Goal: Check status: Check status

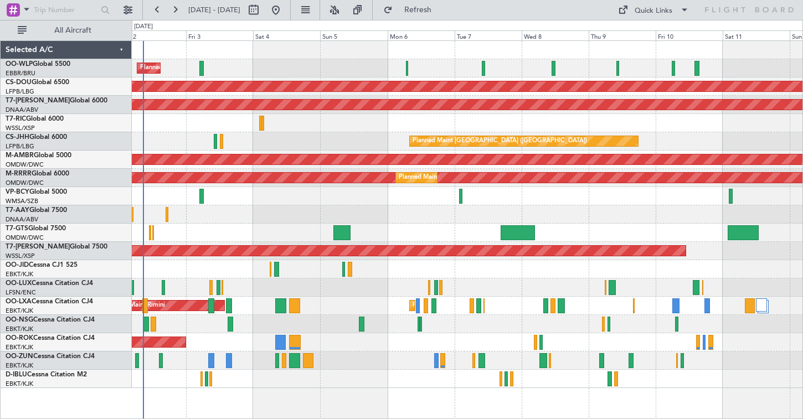
click at [248, 99] on div "Planned Maint Milan (Linate) Planned Maint [GEOGRAPHIC_DATA] ([GEOGRAPHIC_DATA]…" at bounding box center [467, 214] width 671 height 347
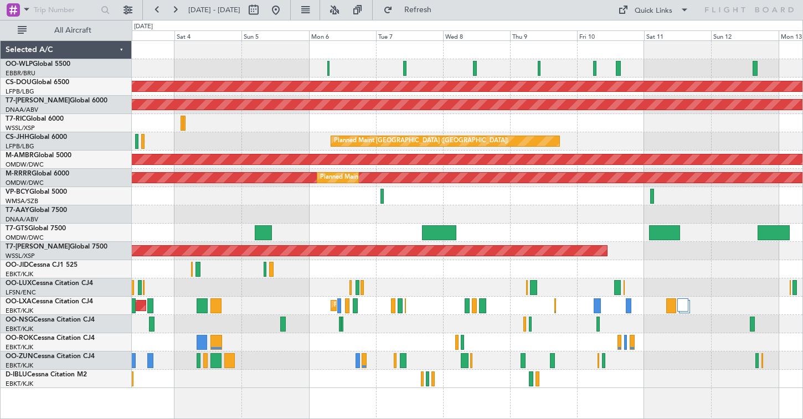
click at [518, 117] on div at bounding box center [467, 123] width 671 height 18
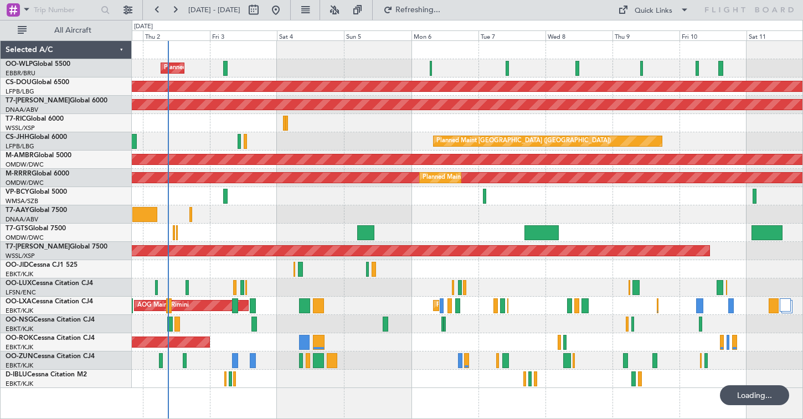
click at [439, 116] on div at bounding box center [467, 123] width 671 height 18
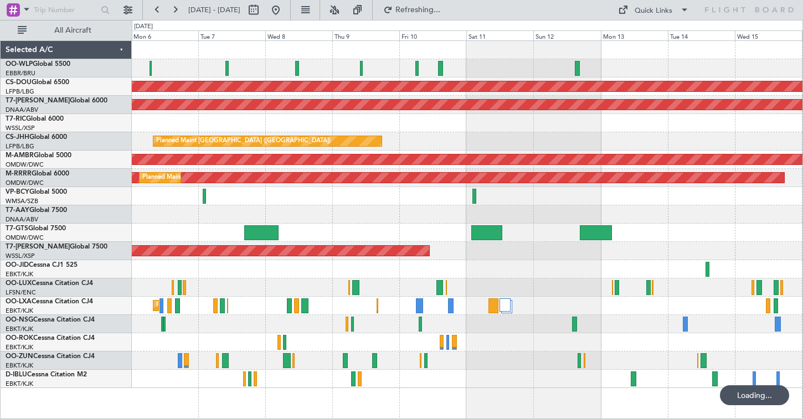
click at [257, 241] on div at bounding box center [467, 233] width 671 height 18
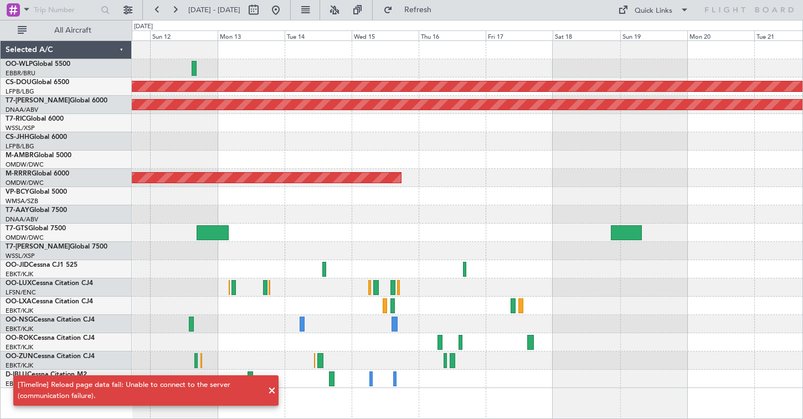
click at [269, 393] on span at bounding box center [271, 391] width 13 height 13
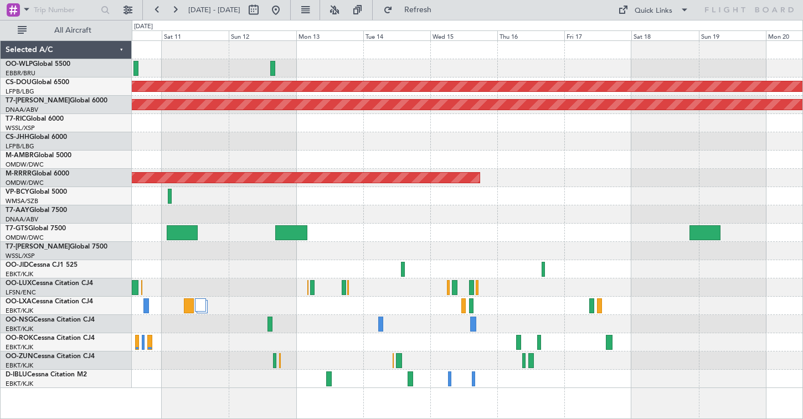
click at [581, 136] on div "Planned Maint London ([GEOGRAPHIC_DATA]) AOG Maint [GEOGRAPHIC_DATA] (Al Maktou…" at bounding box center [467, 214] width 671 height 347
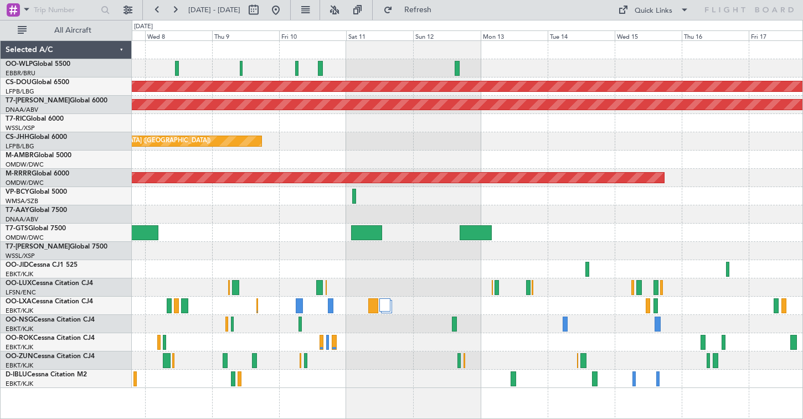
click at [519, 120] on div "Planned Maint London ([GEOGRAPHIC_DATA]) AOG Maint [GEOGRAPHIC_DATA] (Al Maktou…" at bounding box center [467, 214] width 671 height 347
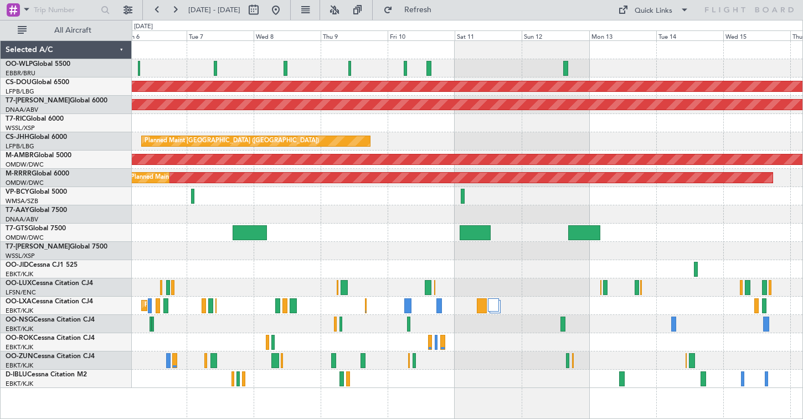
click at [238, 148] on div "Planned Maint London ([GEOGRAPHIC_DATA]) AOG Maint [GEOGRAPHIC_DATA] (Al Maktou…" at bounding box center [467, 214] width 671 height 347
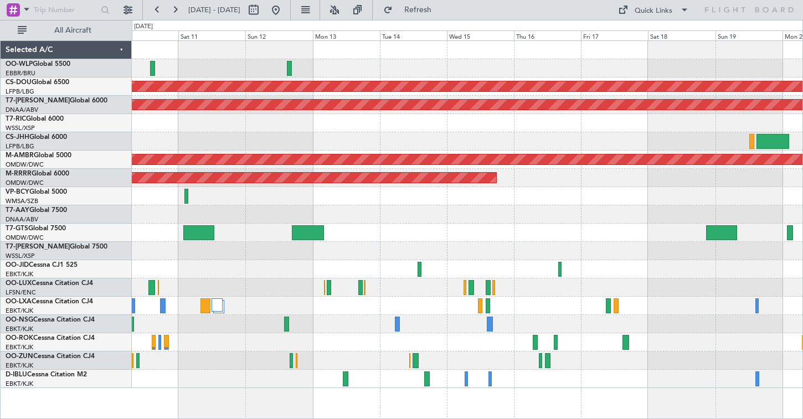
click at [167, 165] on div "Planned Maint London ([GEOGRAPHIC_DATA]) AOG Maint [GEOGRAPHIC_DATA] (Al Maktou…" at bounding box center [467, 214] width 671 height 347
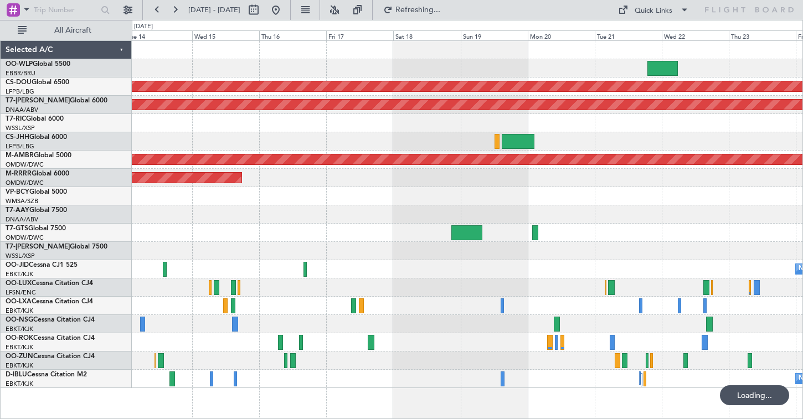
click at [633, 130] on div at bounding box center [467, 123] width 671 height 18
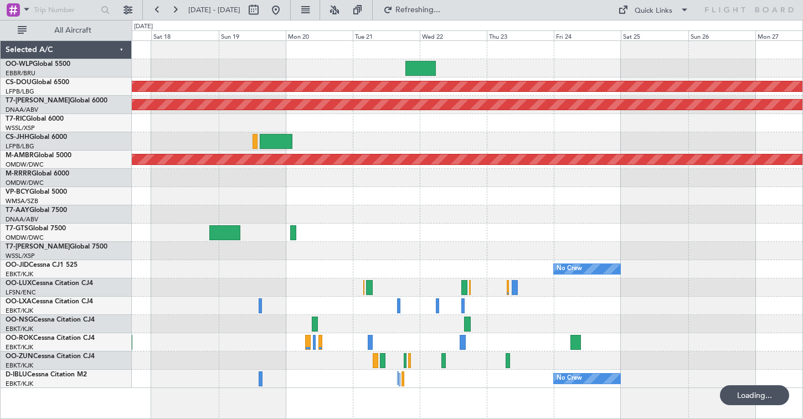
click at [427, 134] on div at bounding box center [467, 141] width 671 height 18
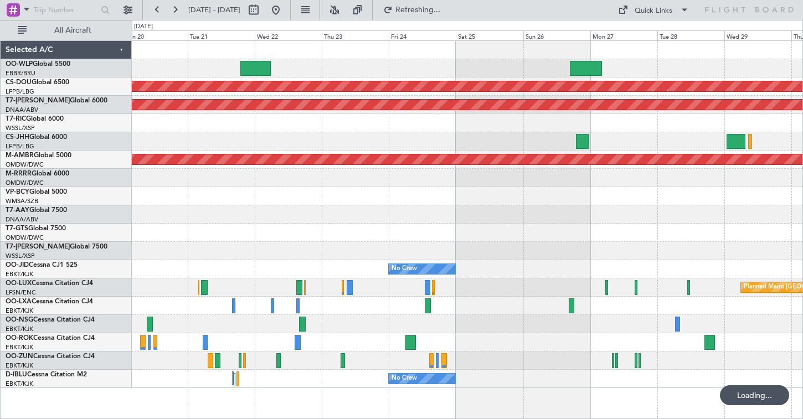
click at [421, 131] on div at bounding box center [467, 123] width 671 height 18
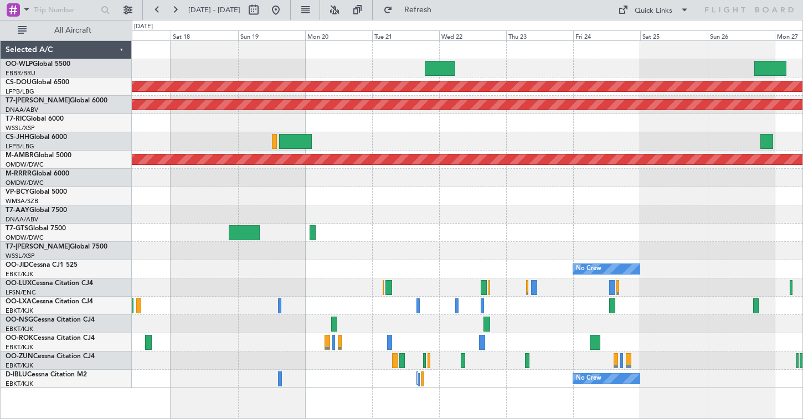
click at [603, 132] on div "Planned Maint London ([GEOGRAPHIC_DATA]) AOG Maint [GEOGRAPHIC_DATA] (Al Maktou…" at bounding box center [467, 214] width 671 height 347
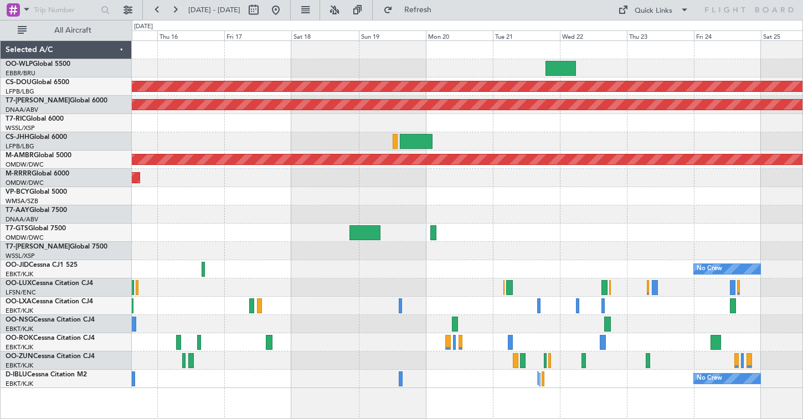
click at [522, 137] on div "Planned Maint London ([GEOGRAPHIC_DATA]) AOG Maint [GEOGRAPHIC_DATA] (Al Maktou…" at bounding box center [467, 214] width 671 height 347
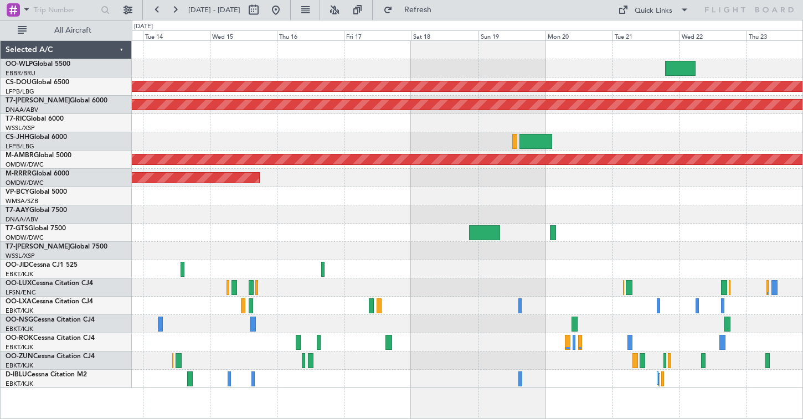
click at [555, 141] on div at bounding box center [467, 141] width 671 height 18
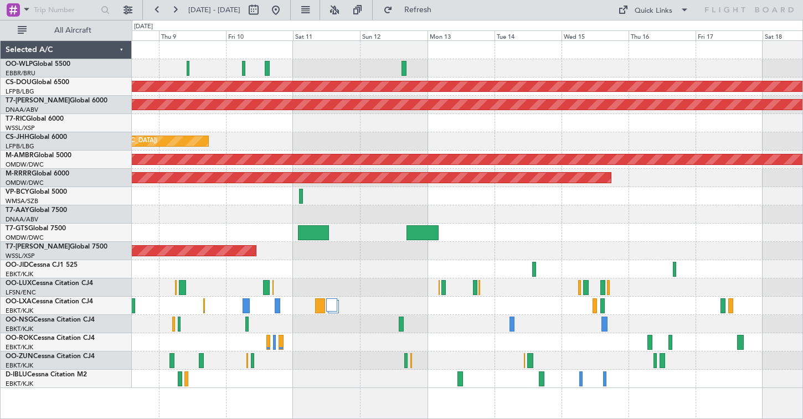
click at [564, 151] on div "Planned Maint London ([GEOGRAPHIC_DATA]) AOG Maint [GEOGRAPHIC_DATA] (Al Maktou…" at bounding box center [467, 214] width 671 height 347
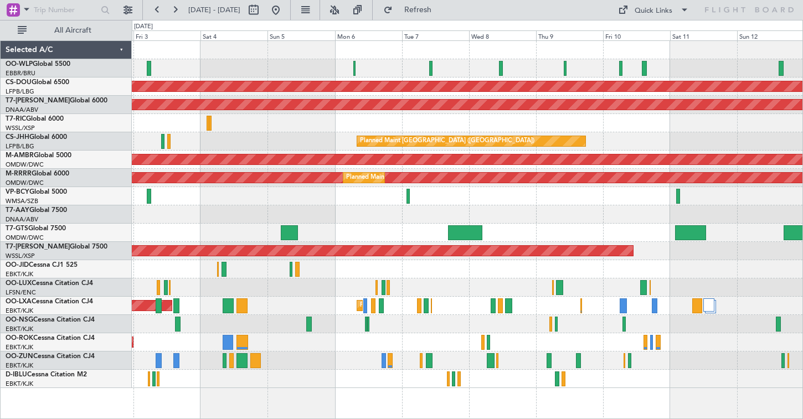
click at [407, 229] on div "Planned Maint Dubai (Al Maktoum Intl)" at bounding box center [467, 233] width 671 height 18
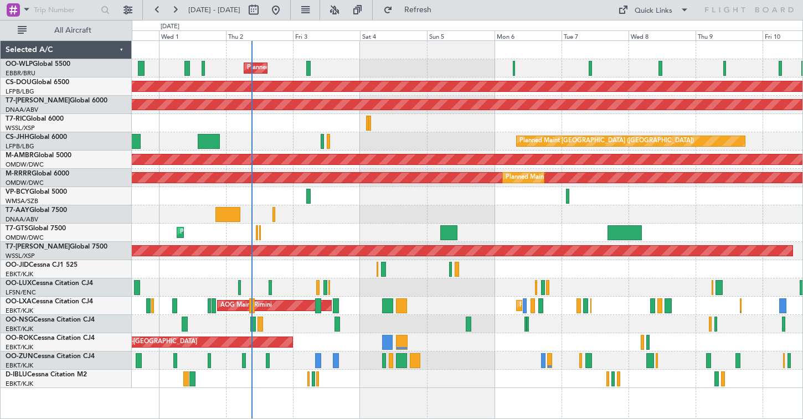
click at [436, 59] on div "Planned Maint Milan (Linate) Planned Maint [GEOGRAPHIC_DATA] ([GEOGRAPHIC_DATA]…" at bounding box center [467, 214] width 671 height 347
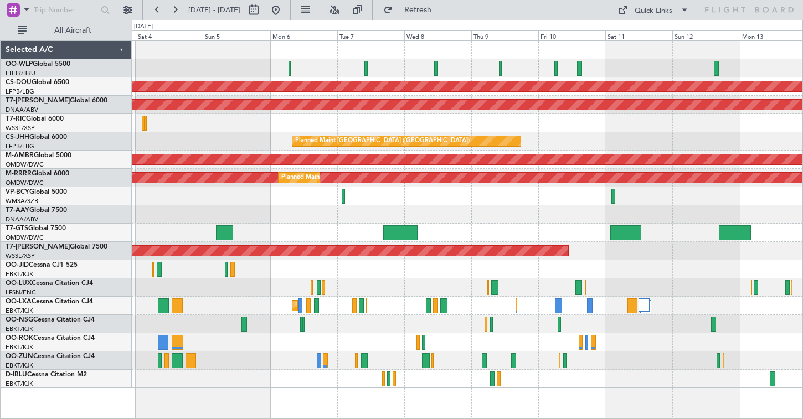
click at [190, 154] on div "Planned Maint Milan (Linate) Planned Maint [GEOGRAPHIC_DATA] ([GEOGRAPHIC_DATA]…" at bounding box center [467, 214] width 671 height 347
